Goal: Task Accomplishment & Management: Use online tool/utility

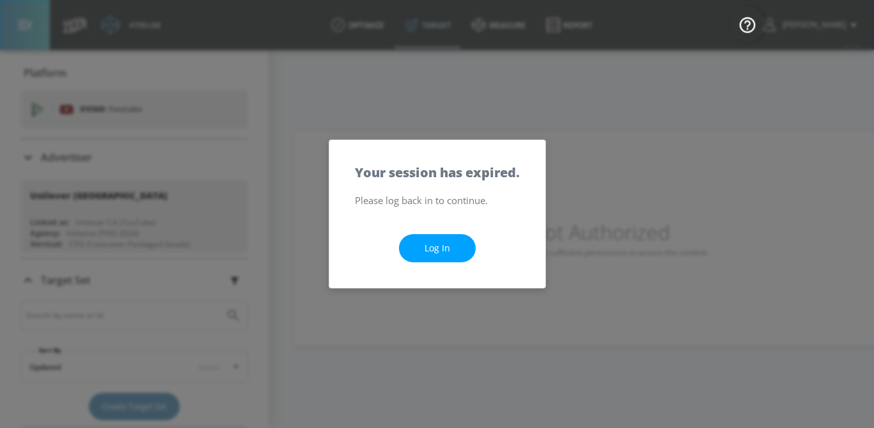
scroll to position [193, 0]
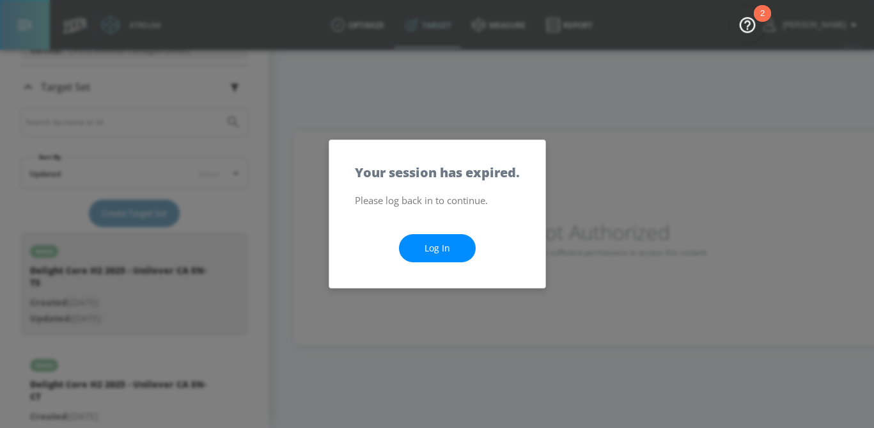
click at [425, 244] on link "Log In" at bounding box center [437, 248] width 77 height 29
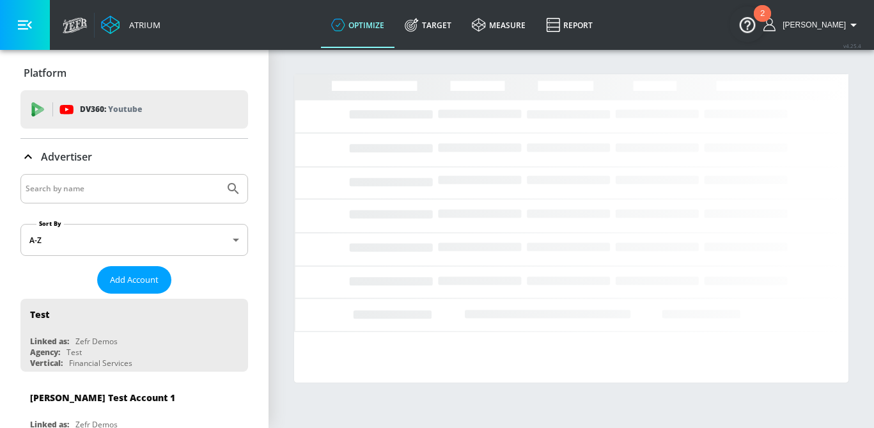
click at [96, 193] on input "Search by name" at bounding box center [123, 188] width 194 height 17
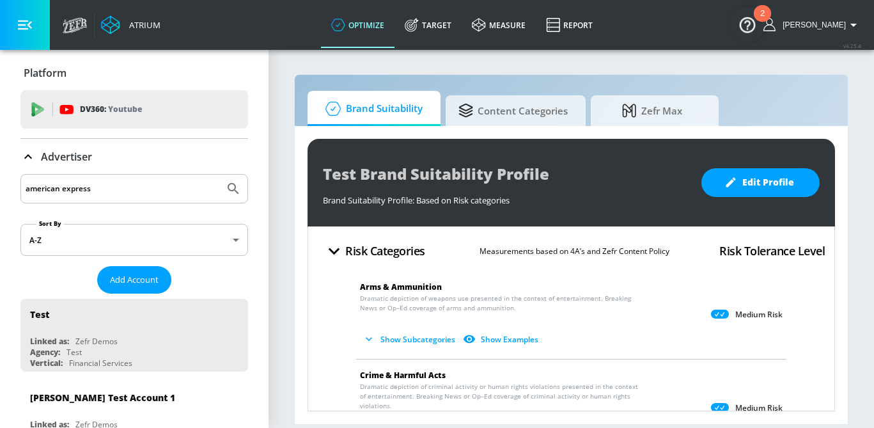
type input "american express"
click at [219, 175] on button "Submit Search" at bounding box center [233, 189] width 28 height 28
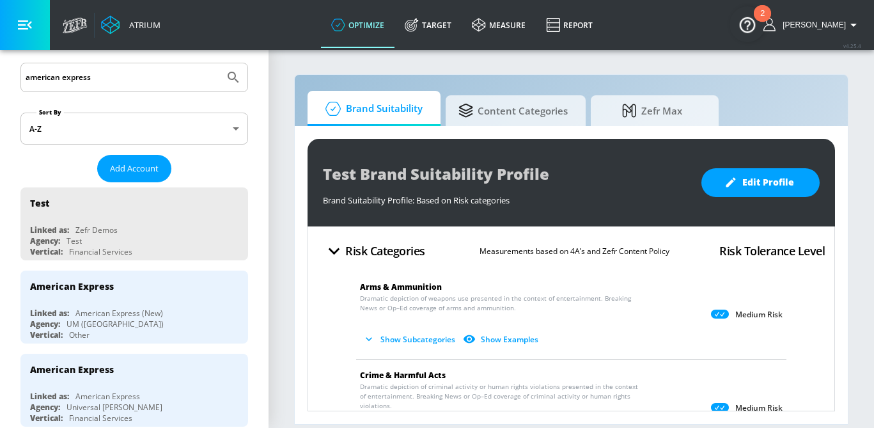
scroll to position [114, 0]
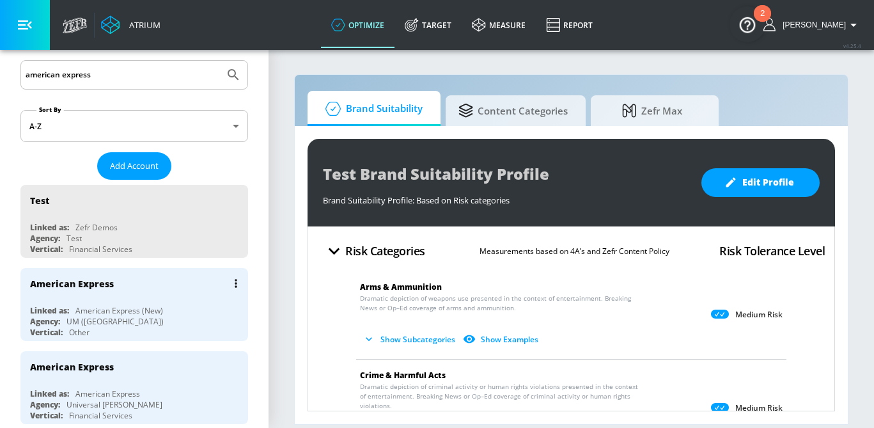
click at [118, 314] on div "American Express (New)" at bounding box center [119, 310] width 88 height 11
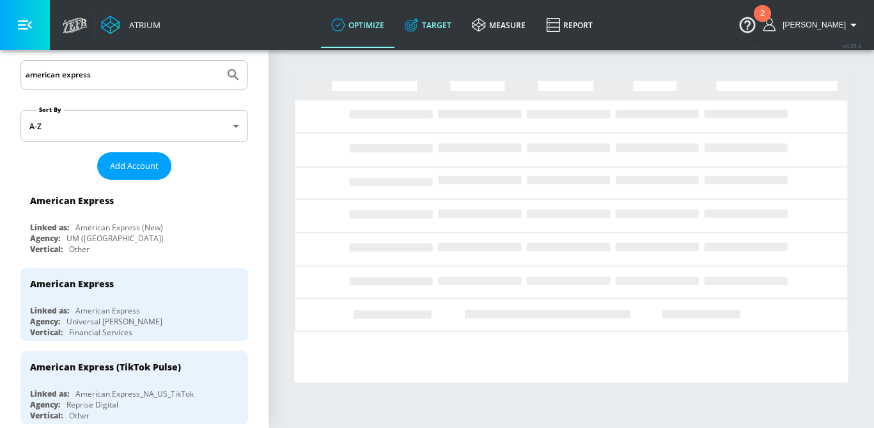
click at [459, 23] on link "Target" at bounding box center [428, 25] width 67 height 46
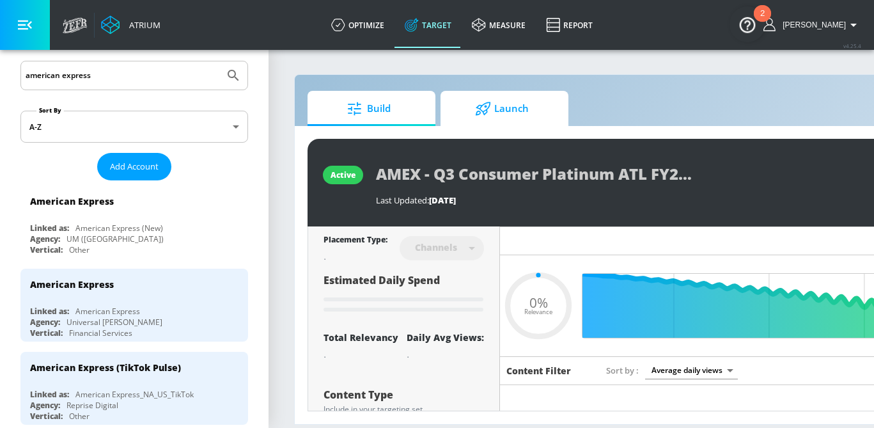
type input "0.05"
click at [503, 109] on span "Launch" at bounding box center [501, 108] width 97 height 31
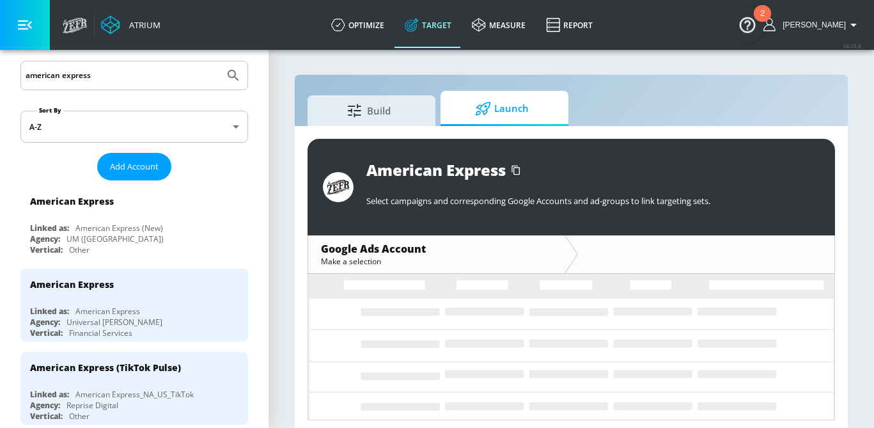
scroll to position [6, 0]
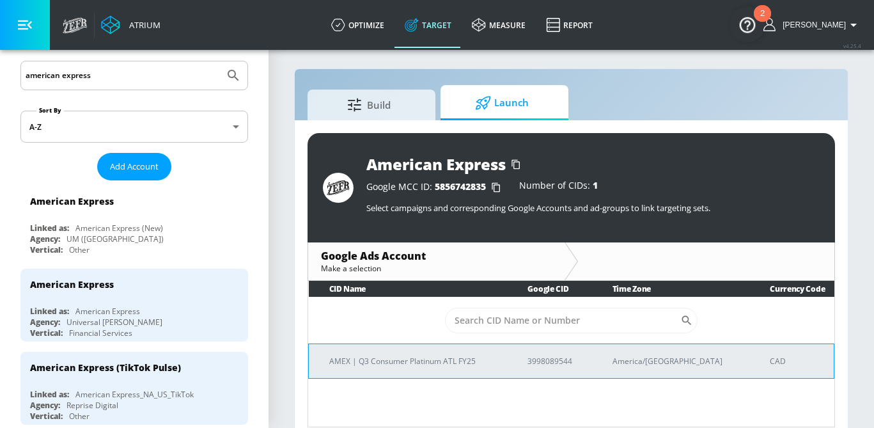
click at [399, 362] on p "AMEX | Q3 Consumer Platinum ATL FY25" at bounding box center [413, 360] width 168 height 13
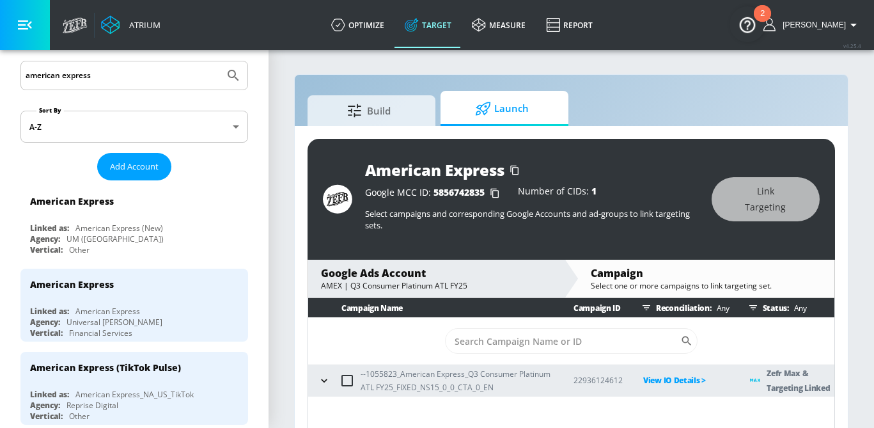
click at [281, 146] on section "Build Launch American Express Google MCC ID: 5856742835 Number of CIDs: 1 Selec…" at bounding box center [572, 253] width 606 height 409
